Goal: Task Accomplishment & Management: Use online tool/utility

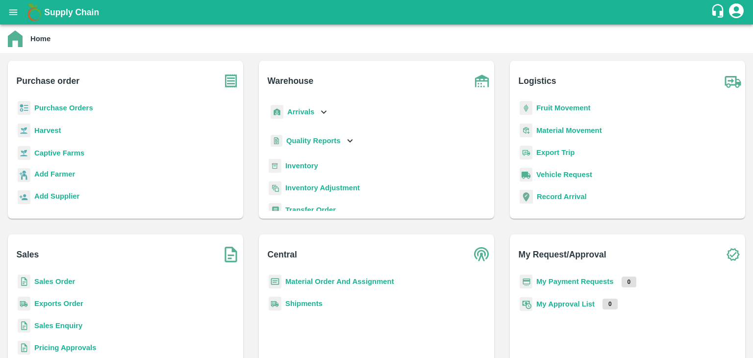
scroll to position [42, 0]
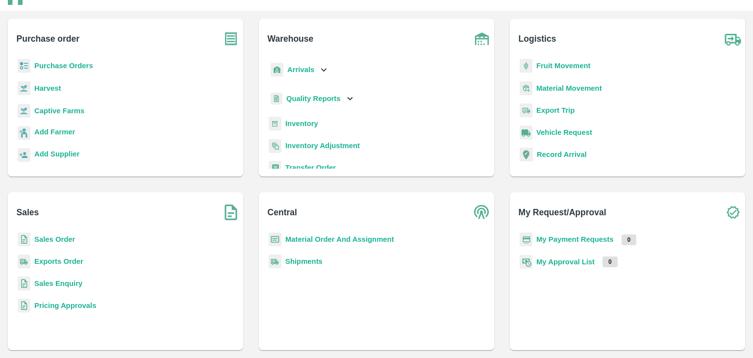
click at [68, 283] on b "Sales Enquiry" at bounding box center [58, 283] width 48 height 8
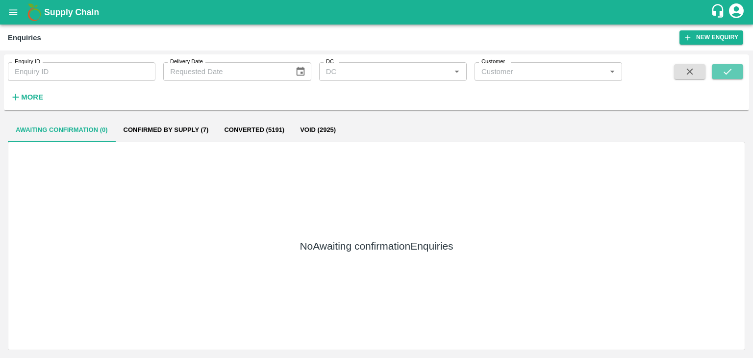
drag, startPoint x: 735, startPoint y: 72, endPoint x: 739, endPoint y: 85, distance: 14.4
click at [735, 72] on button "submit" at bounding box center [726, 71] width 31 height 15
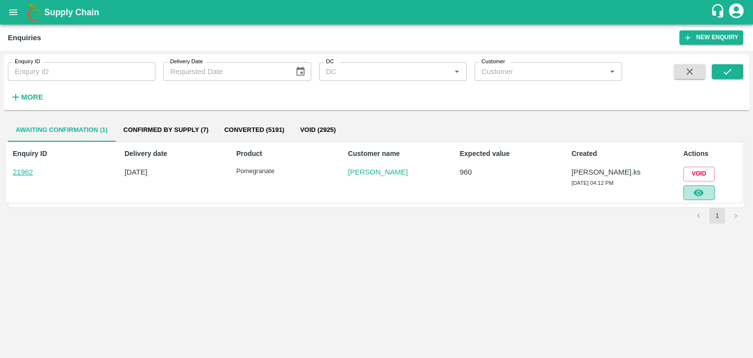
click at [691, 191] on button "button" at bounding box center [698, 192] width 31 height 15
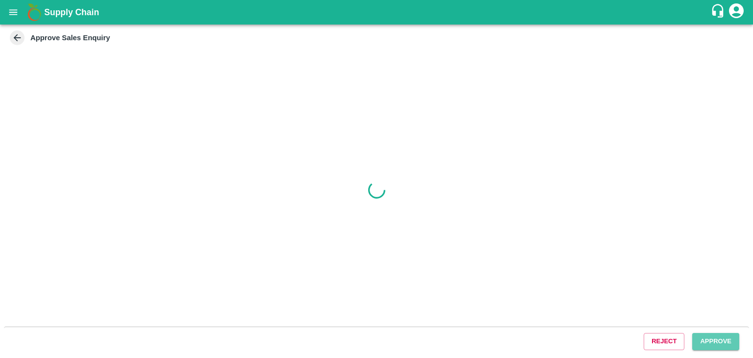
click at [707, 346] on button "Approve" at bounding box center [715, 341] width 47 height 17
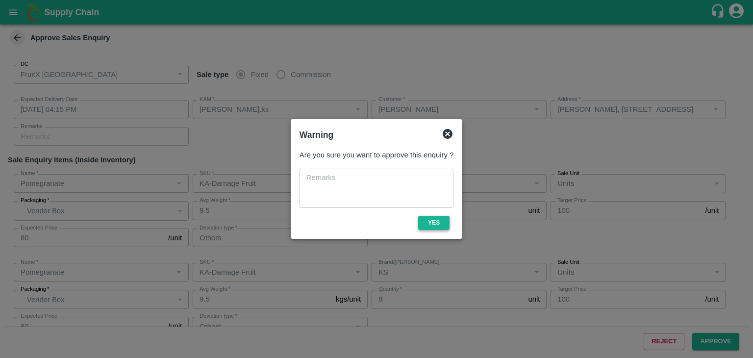
type input "15/09/2025 04:15 PM"
type input "Srinivasa.ks"
type input "Kumar"
type input "Kathirvel, 3/337, Alampoondi Road, , Mazhavanthangal post, Viluppuram, Viluppur…"
type input "Pomegranate"
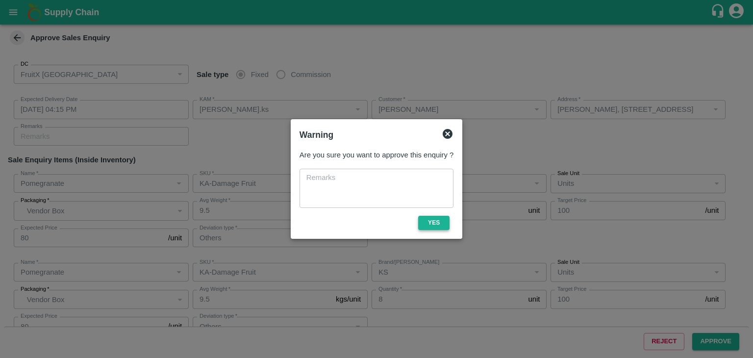
type input "KA-Damage Fruit"
type input "GL"
type input "Others"
type input "Pomegranate"
type input "KA-Damage Fruit"
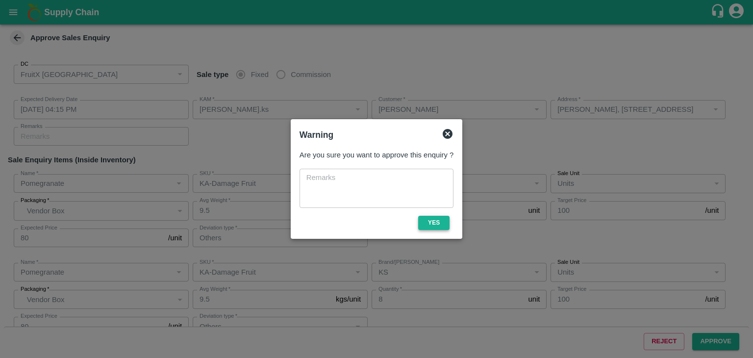
type input "KS"
type input "Others"
click at [427, 222] on button "Yes" at bounding box center [433, 223] width 31 height 14
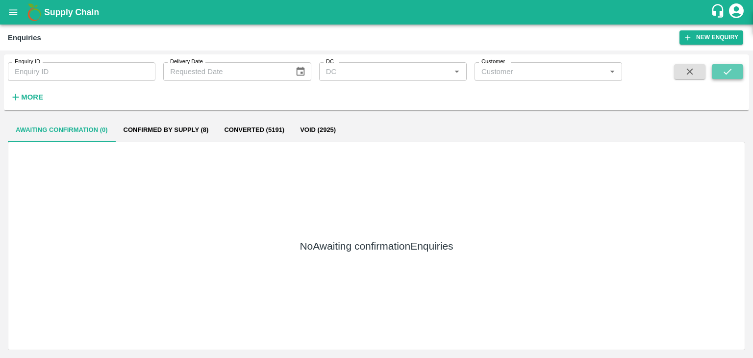
click at [713, 70] on button "submit" at bounding box center [726, 71] width 31 height 15
click at [742, 67] on button "submit" at bounding box center [726, 71] width 31 height 15
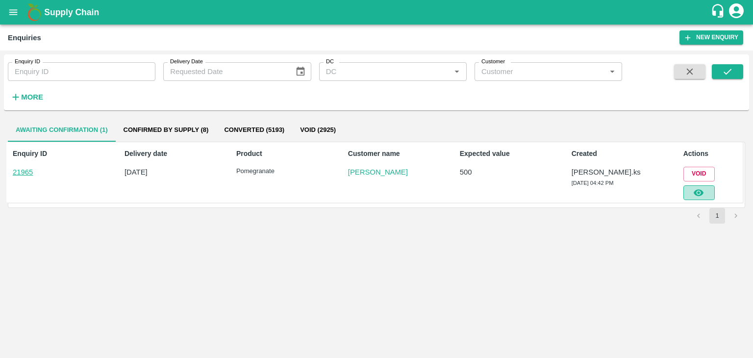
click at [700, 196] on icon "button" at bounding box center [698, 192] width 11 height 11
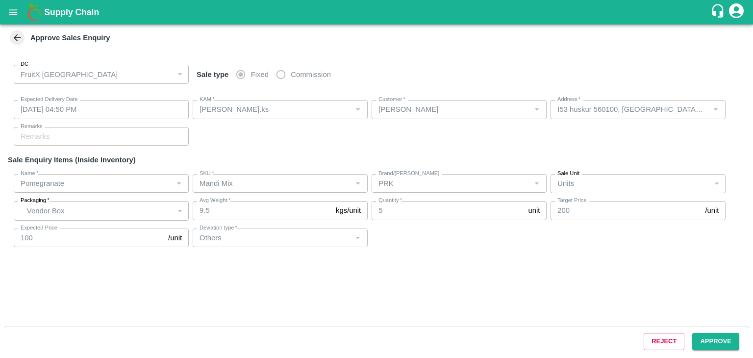
type input "15/09/2025 04:50 PM"
type input "Srinivasa.ks"
type input "Kumar"
type input "I53 huskur 560100, Karnataka , Begalur, Bengaluru (Bangalore) Urban, Karnataka,…"
type input "Pomegranate"
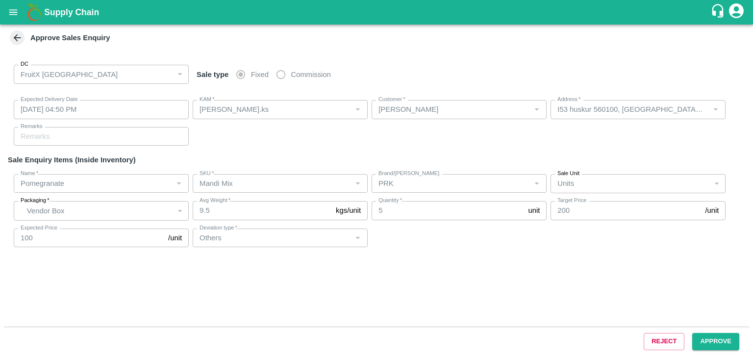
type input "Mandi Mix"
type input "PRK"
type input "Others"
click at [718, 336] on button "Approve" at bounding box center [715, 341] width 47 height 17
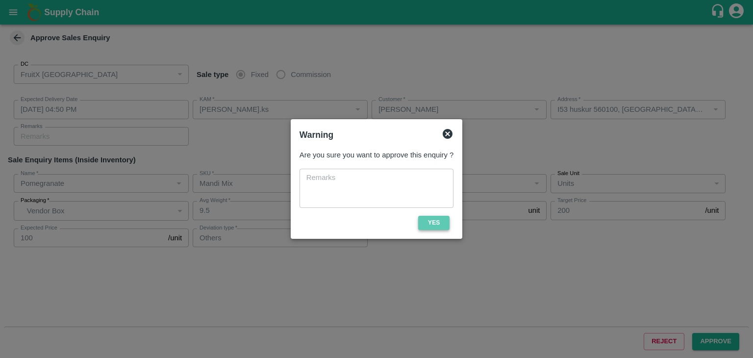
click at [431, 219] on button "Yes" at bounding box center [433, 223] width 31 height 14
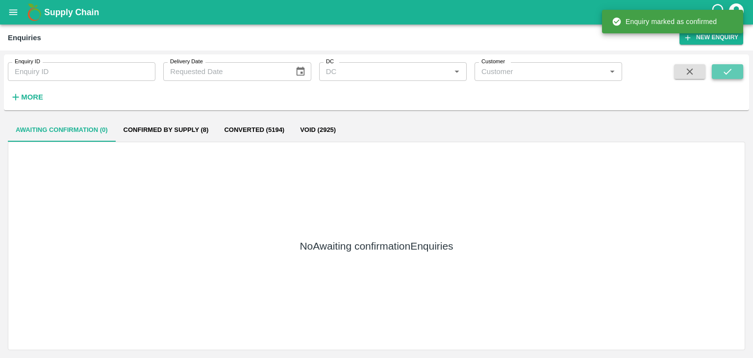
click at [718, 77] on button "submit" at bounding box center [726, 71] width 31 height 15
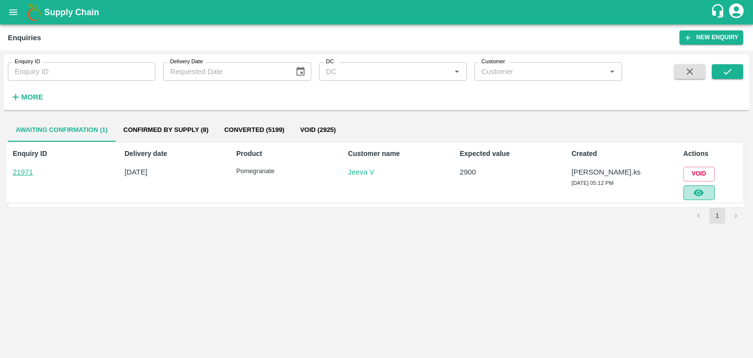
click at [692, 192] on button "button" at bounding box center [698, 192] width 31 height 15
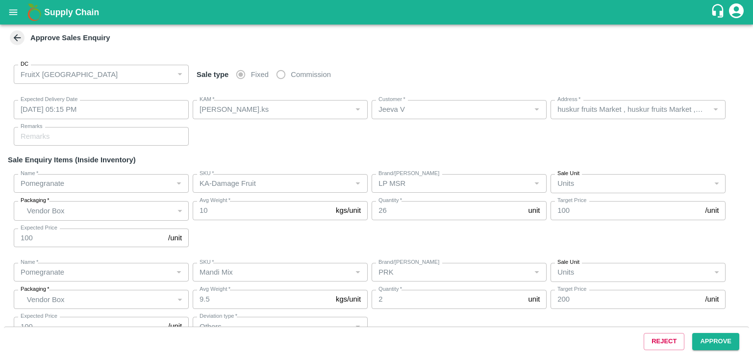
type input "15/09/2025 05:15 PM"
type input "Srinivasa.ks"
type input "Jeeva V"
type input "huskur fruits Market , huskur fruits Market , Bangalore, Bangalore Rural, KARNA…"
type input "Pomegranate"
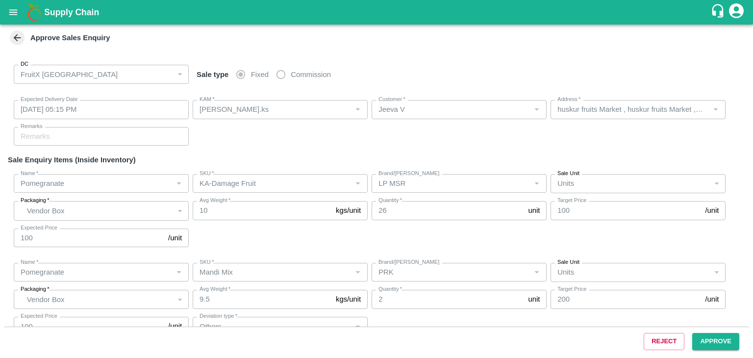
type input "KA-Damage Fruit"
type input "LP MSR"
type input "Pomegranate"
type input "Mandi Mix"
type input "PRK"
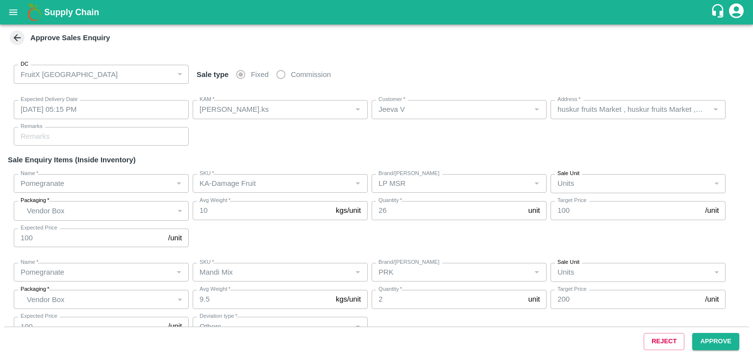
type input "Others"
type input "Pomegranate"
type input "KA-Damage Fruit"
type input "GL"
click at [718, 334] on button "Approve" at bounding box center [715, 341] width 47 height 17
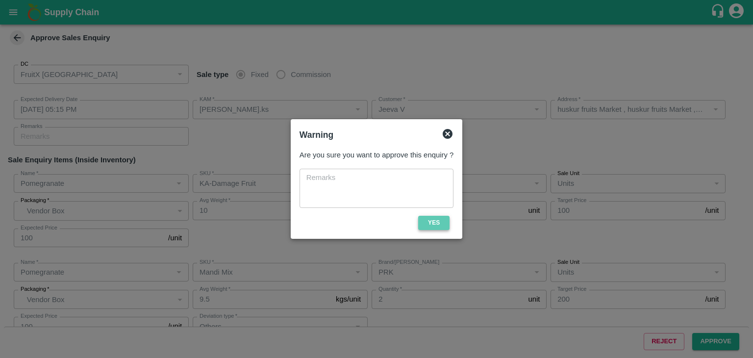
click at [433, 221] on button "Yes" at bounding box center [433, 223] width 31 height 14
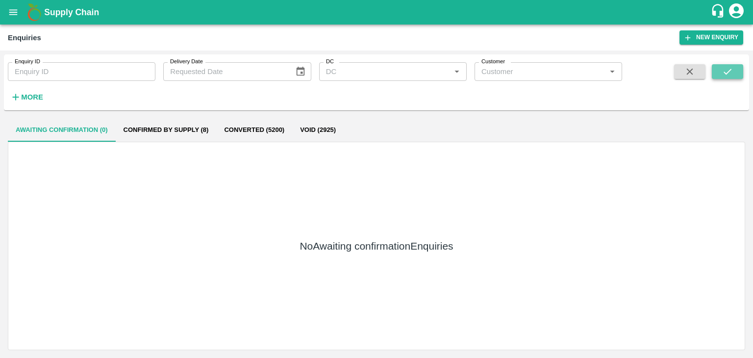
click at [725, 73] on icon "submit" at bounding box center [727, 72] width 8 height 6
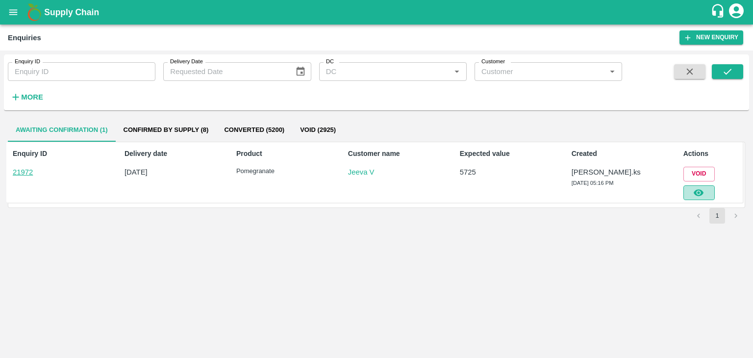
click at [706, 198] on button "button" at bounding box center [698, 192] width 31 height 15
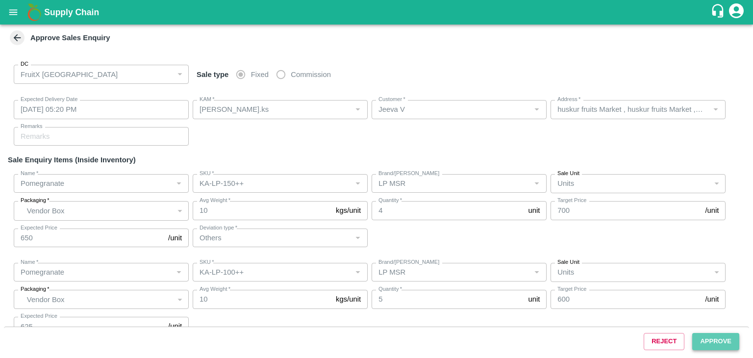
click at [712, 340] on button "Approve" at bounding box center [715, 341] width 47 height 17
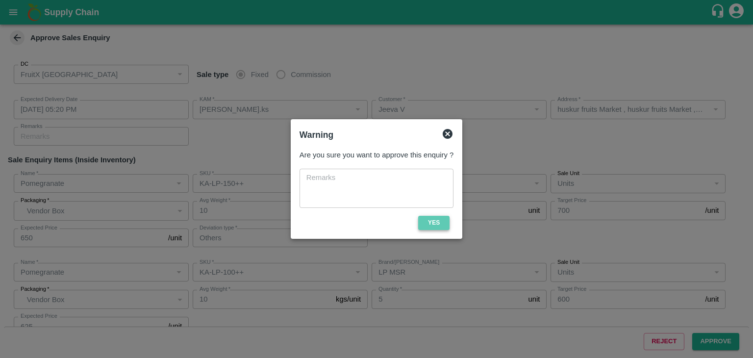
click at [432, 222] on button "Yes" at bounding box center [433, 223] width 31 height 14
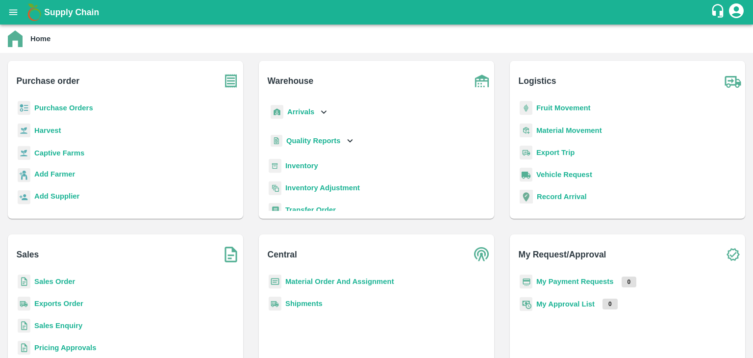
click at [296, 167] on b "Inventory" at bounding box center [301, 166] width 33 height 8
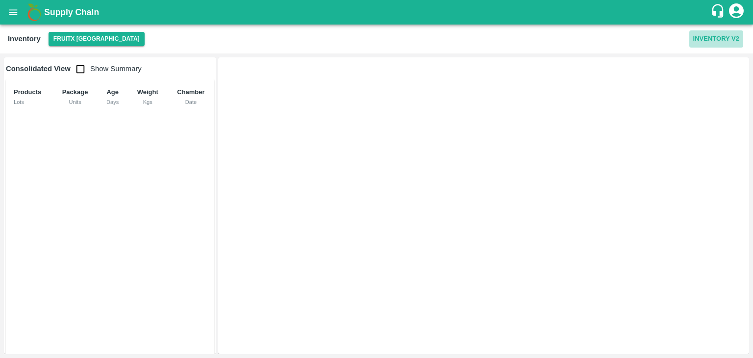
click at [716, 40] on button "Inventory V2" at bounding box center [716, 38] width 54 height 17
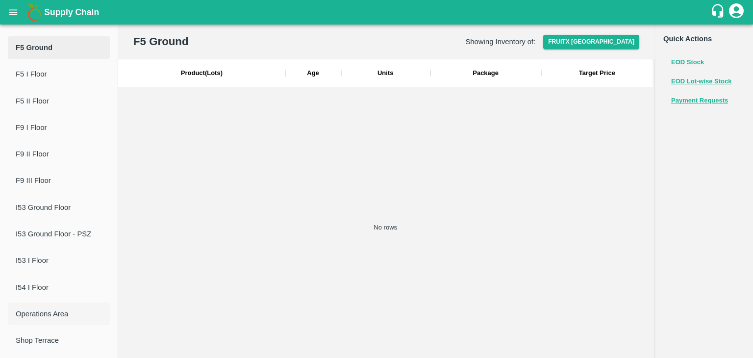
click at [49, 314] on span "Operations Area" at bounding box center [59, 313] width 86 height 11
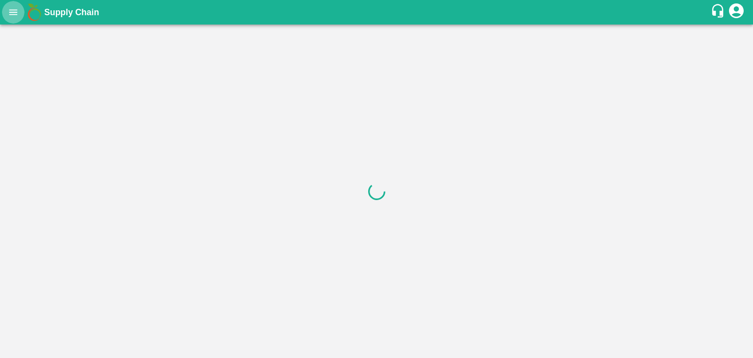
click at [17, 13] on icon "open drawer" at bounding box center [13, 12] width 11 height 11
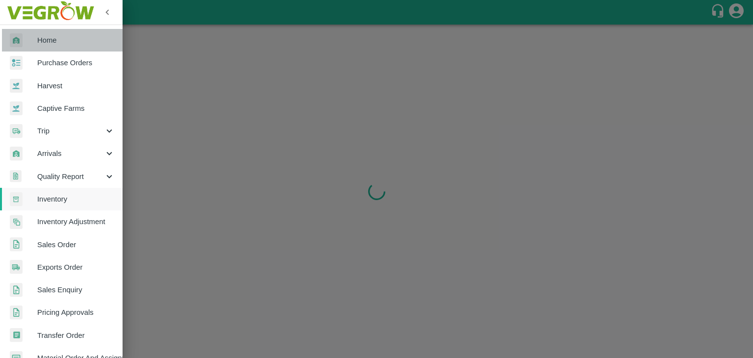
click at [68, 41] on span "Home" at bounding box center [75, 40] width 77 height 11
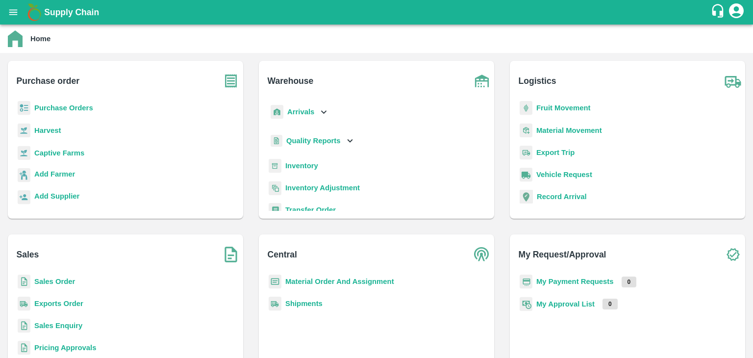
click at [316, 163] on b "Inventory" at bounding box center [301, 166] width 33 height 8
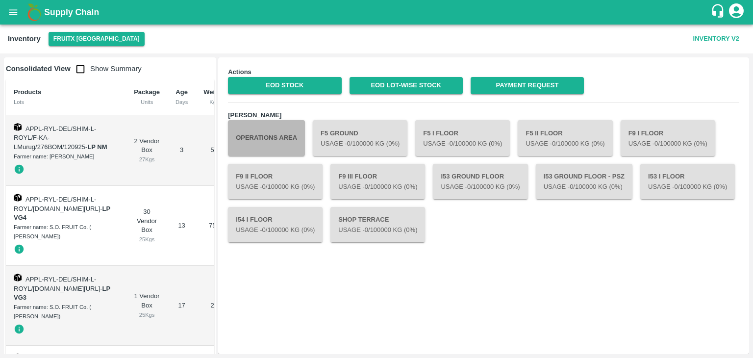
click at [292, 145] on button "Operations Area" at bounding box center [266, 137] width 77 height 35
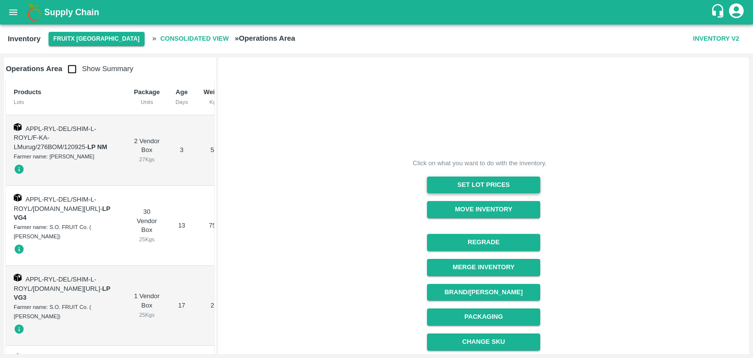
click at [445, 193] on div "Move Inventory" at bounding box center [479, 205] width 121 height 25
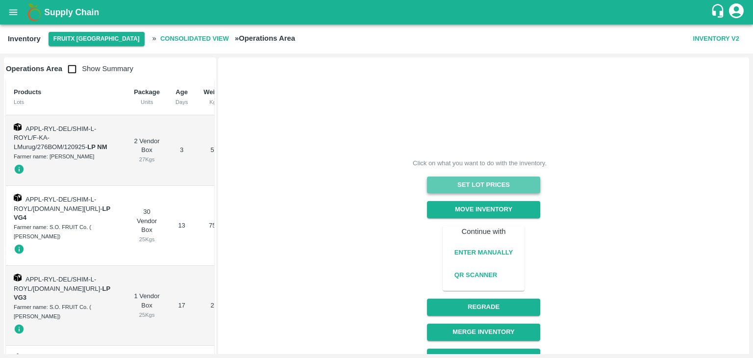
click at [448, 186] on button "Set Lot Prices" at bounding box center [483, 184] width 113 height 17
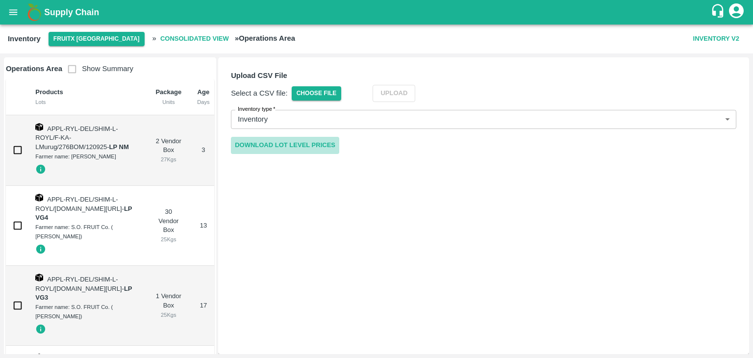
click at [289, 140] on link "Download Lot Level Prices" at bounding box center [285, 145] width 108 height 17
